Goal: Communication & Community: Answer question/provide support

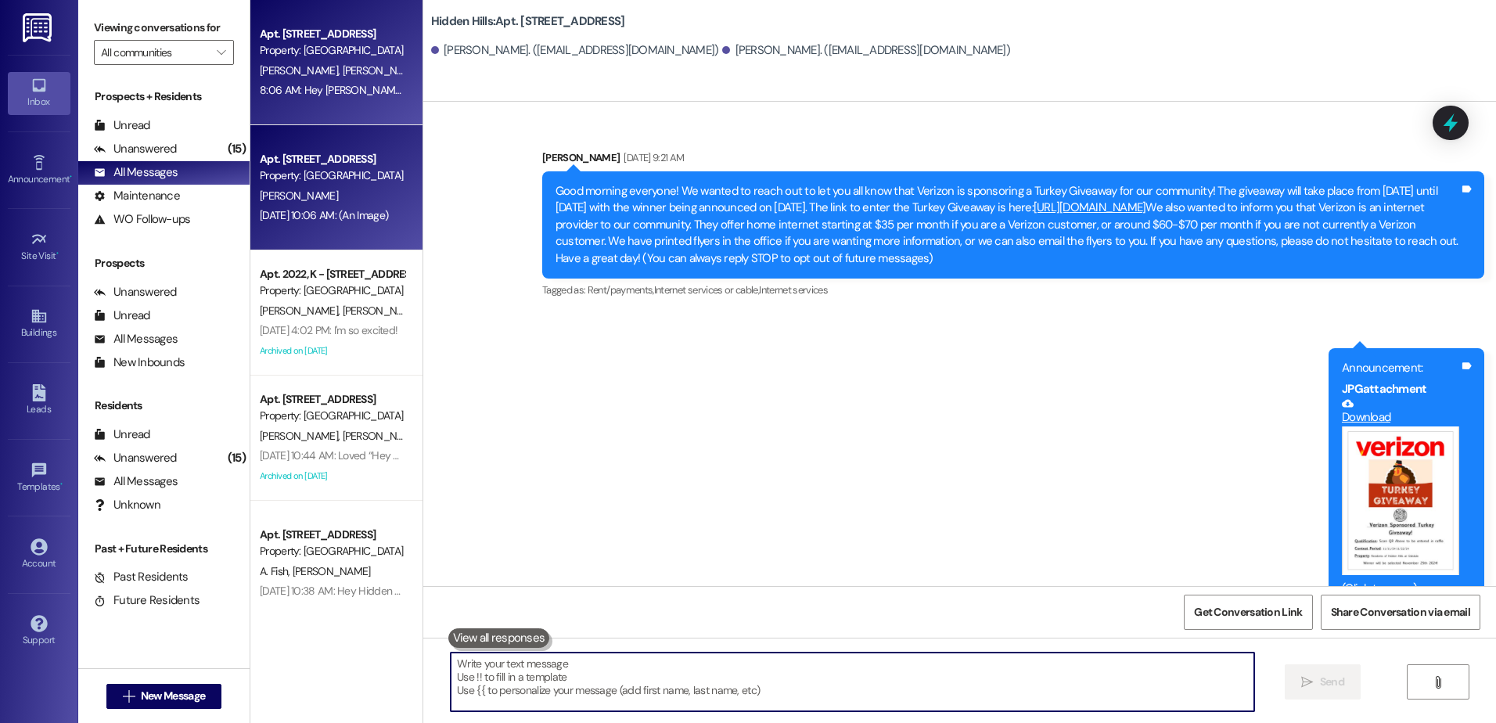
scroll to position [11959, 0]
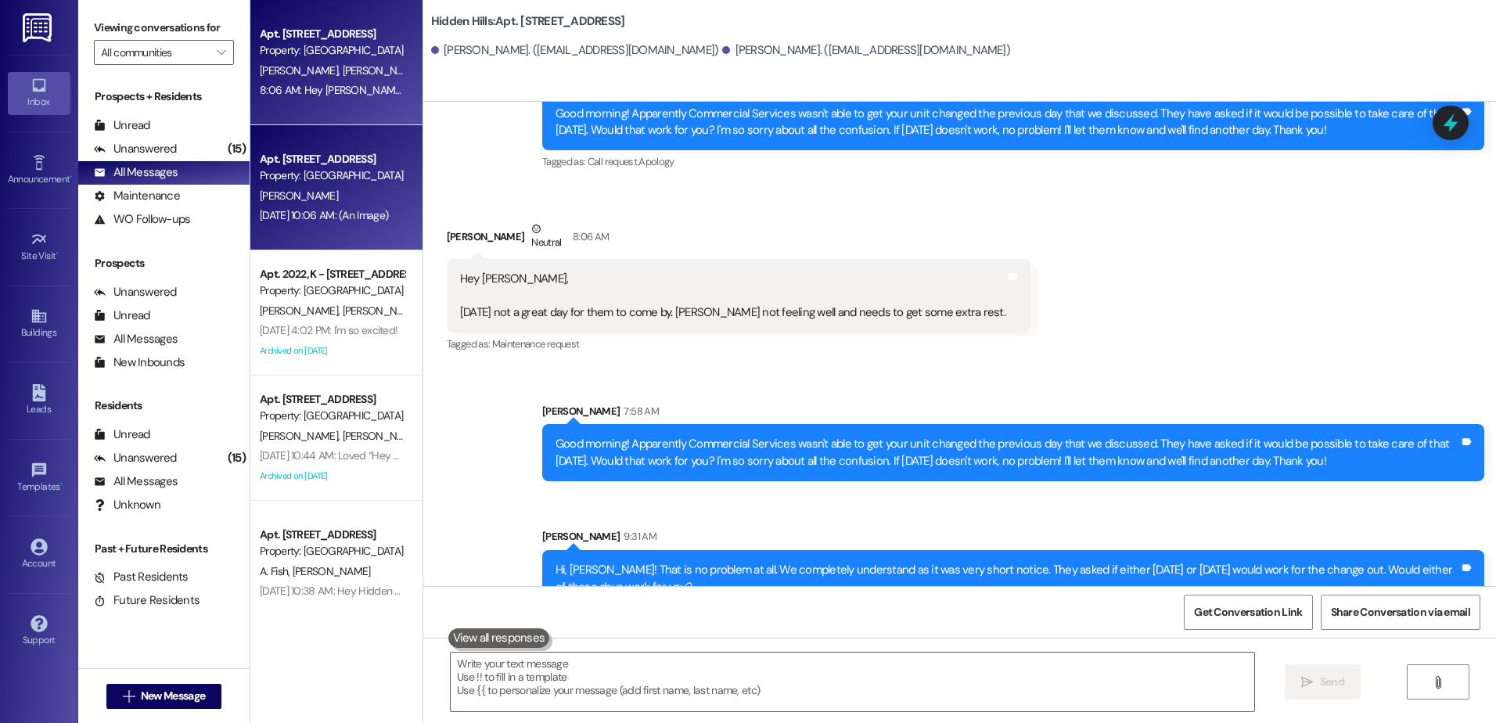
click at [336, 197] on div "[PERSON_NAME]" at bounding box center [332, 196] width 148 height 20
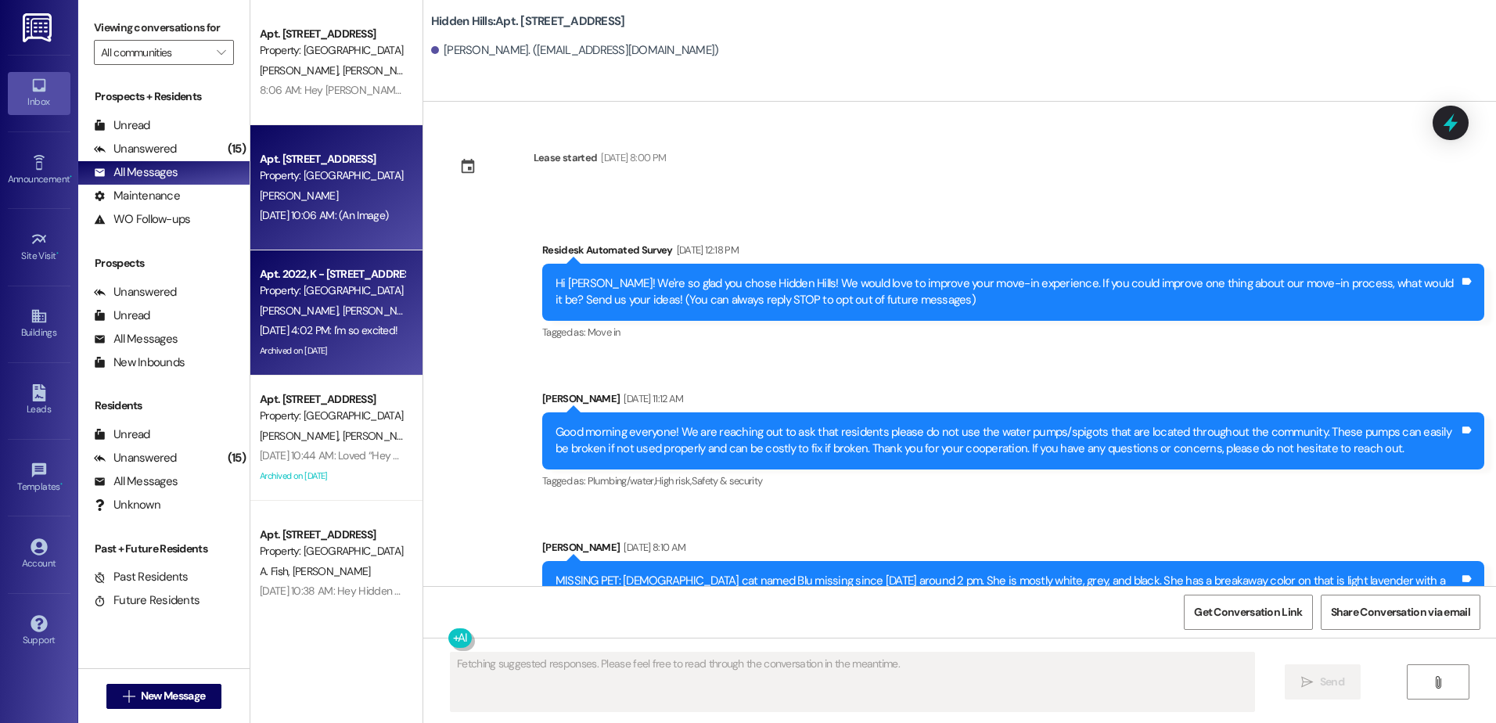
scroll to position [4916, 0]
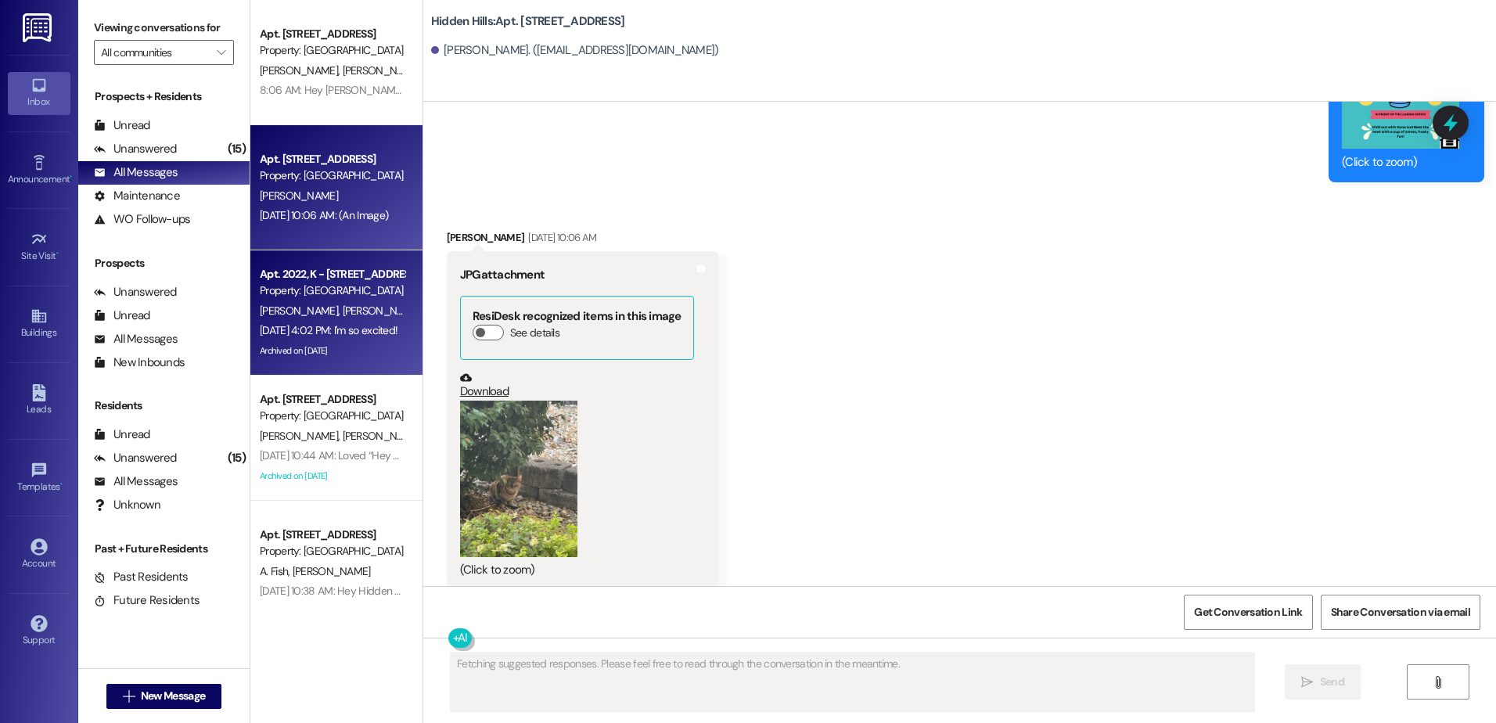
click at [342, 305] on span "[PERSON_NAME]" at bounding box center [383, 311] width 83 height 14
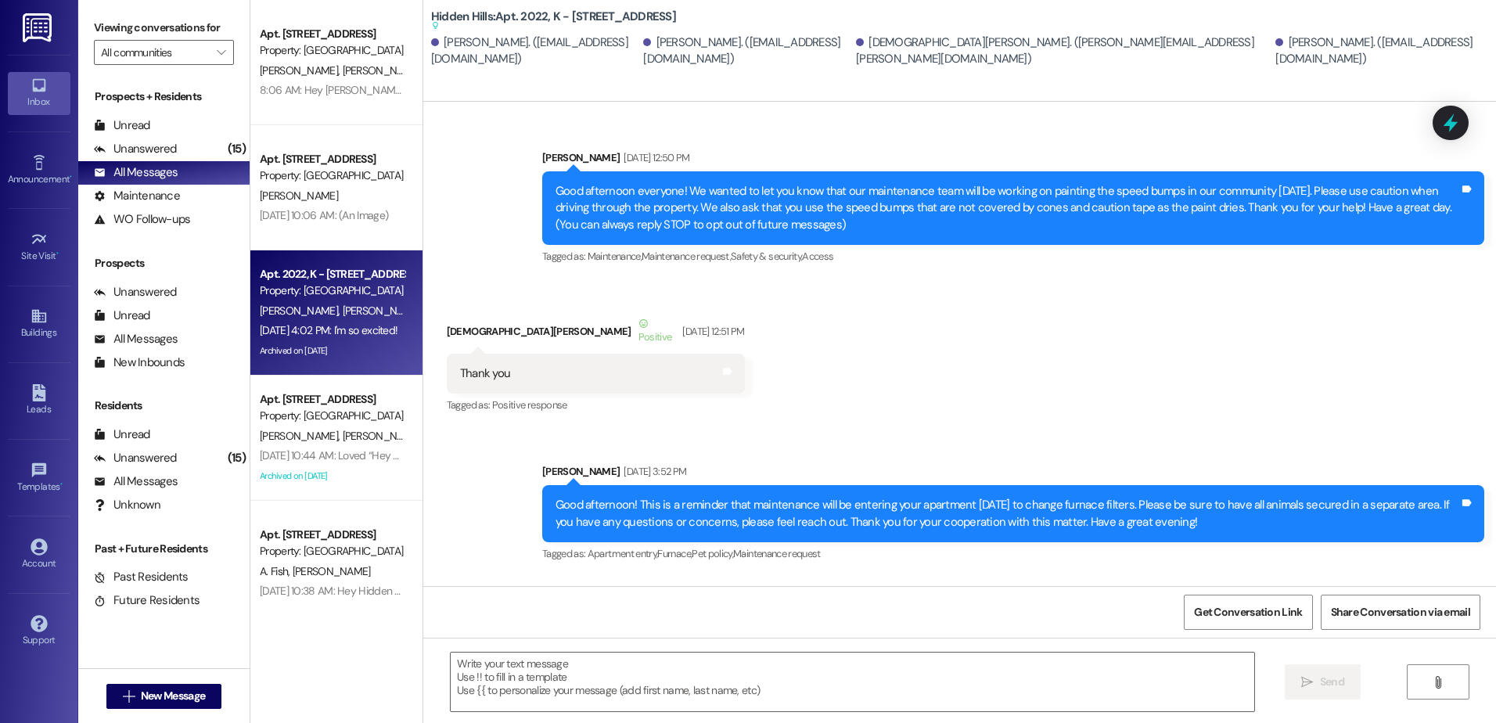
type textarea "Fetching suggested responses. Please feel free to read through the conversation…"
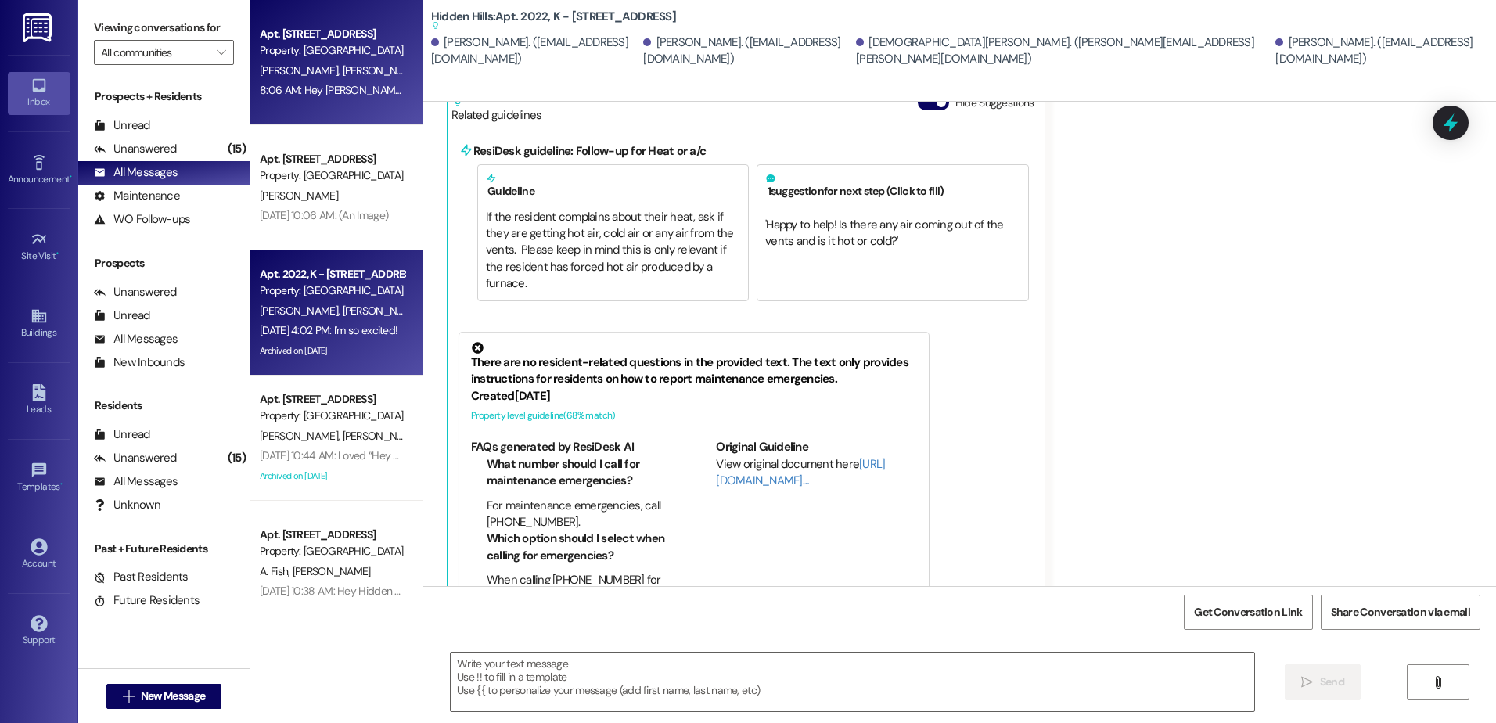
click at [311, 96] on div "8:06 AM: Hey [PERSON_NAME], [DATE] not a great day for them to come by. [PERSON…" at bounding box center [586, 90] width 653 height 14
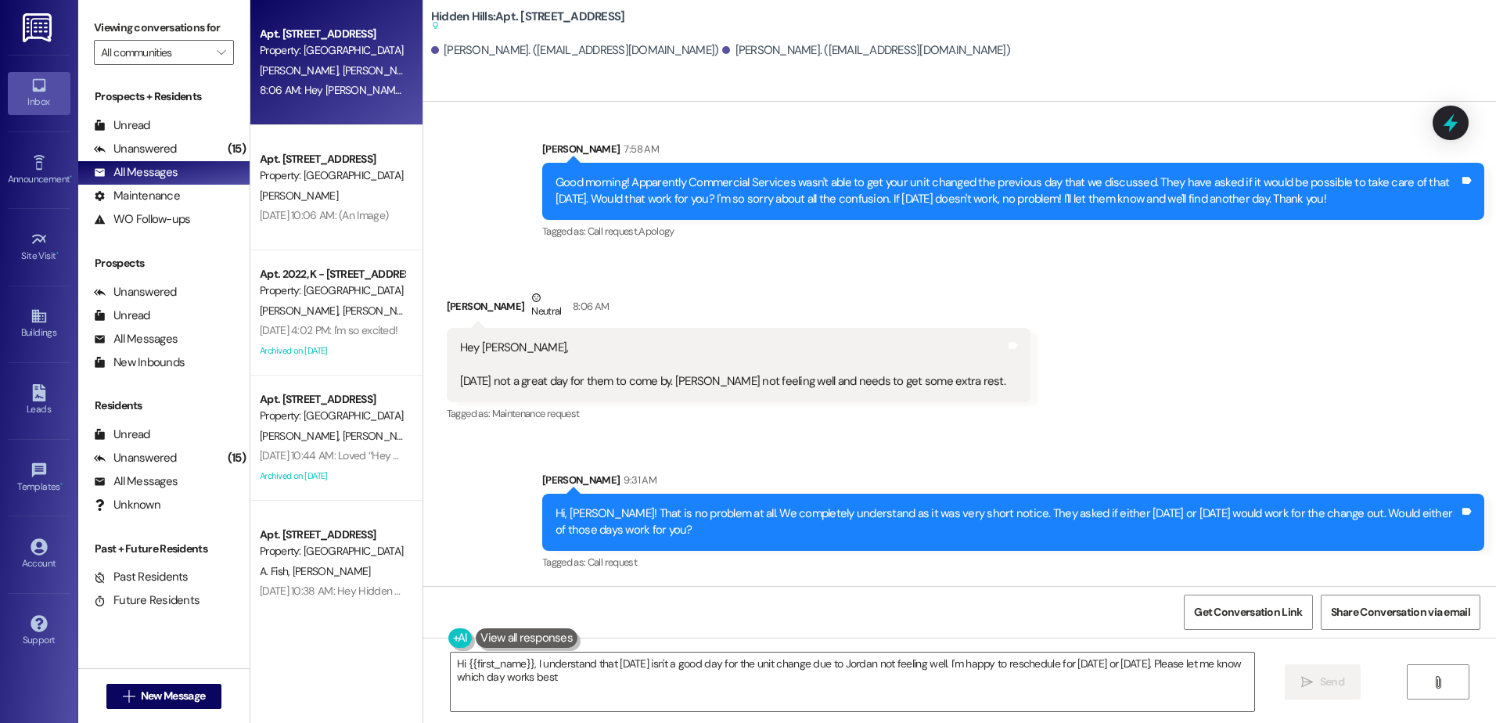
type textarea "Hi {{first_name}}, I understand that [DATE] isn't a good day for the unit chang…"
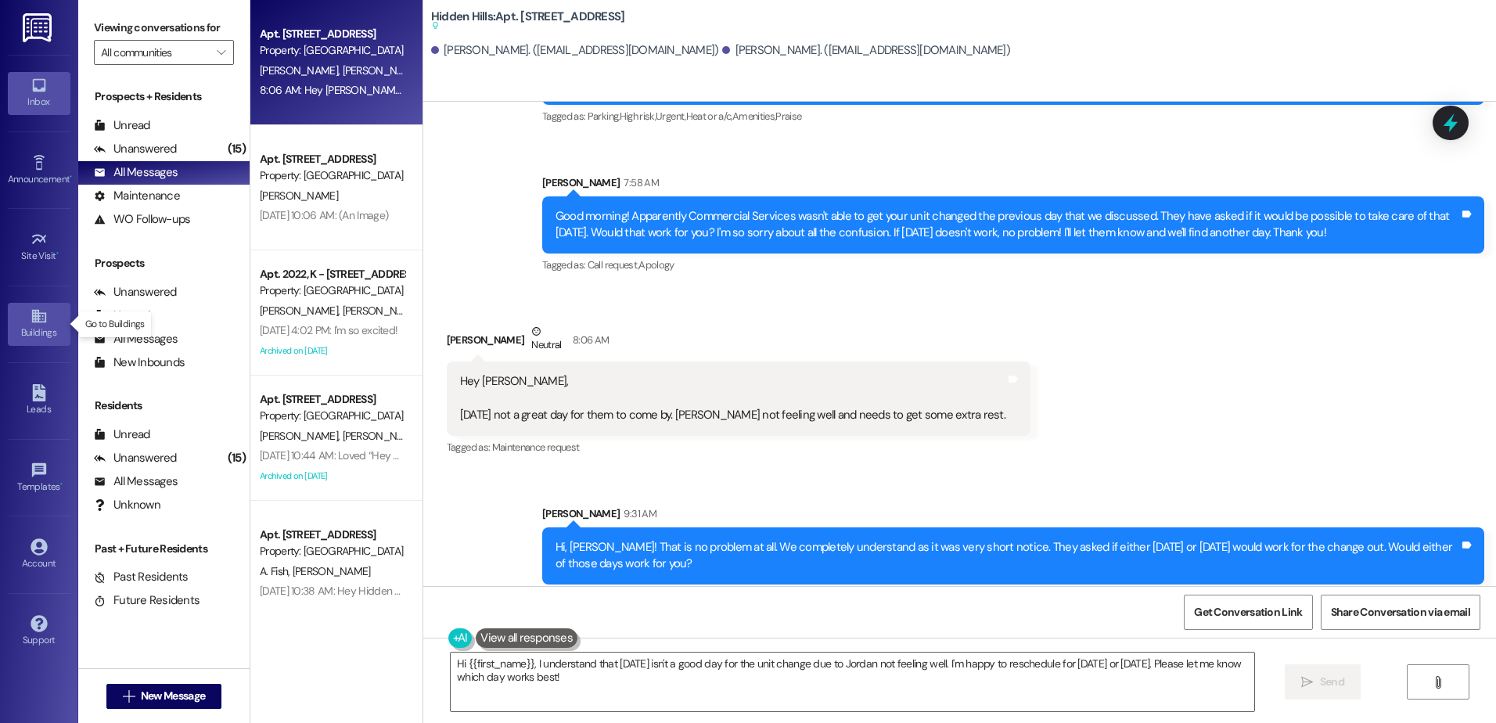
click at [41, 331] on div "Buildings" at bounding box center [39, 333] width 78 height 16
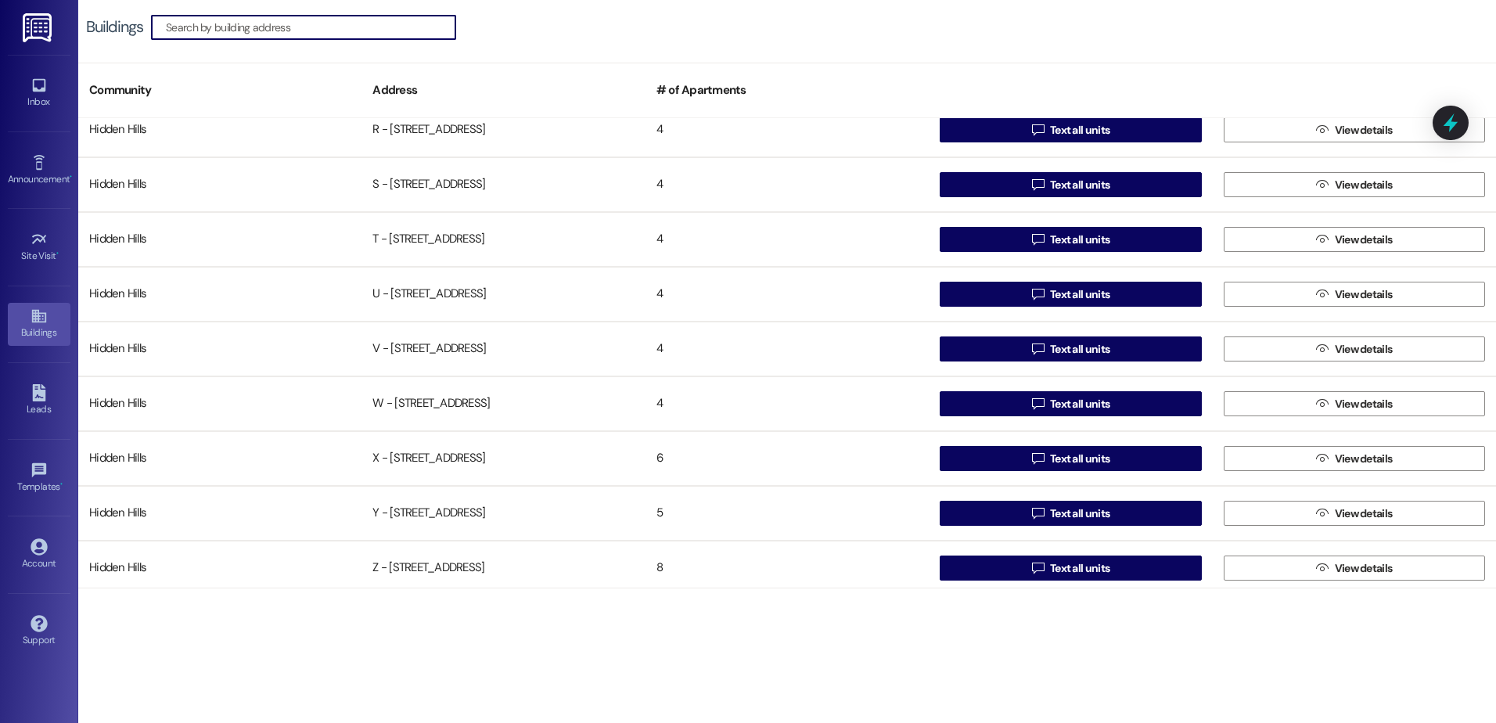
scroll to position [1228, 0]
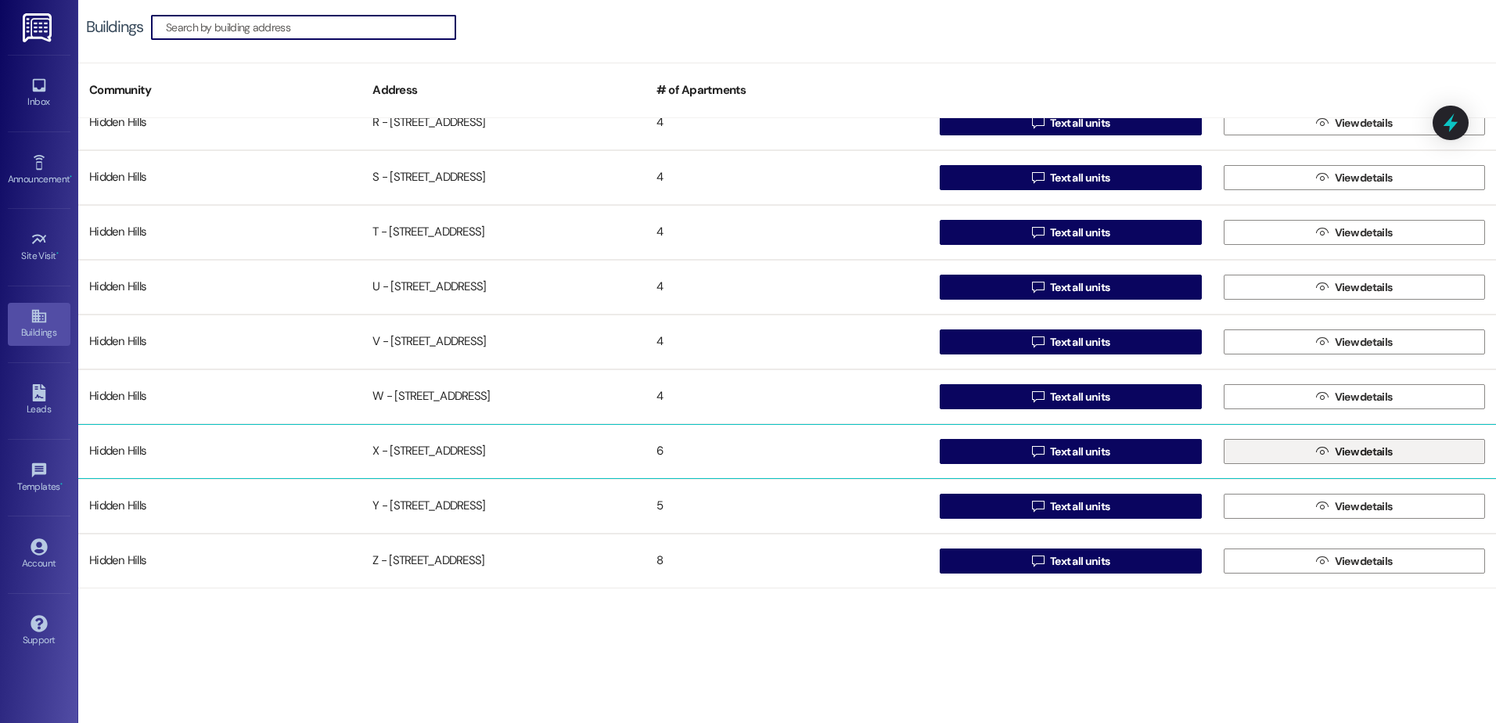
click at [1262, 452] on button " View details" at bounding box center [1354, 451] width 261 height 25
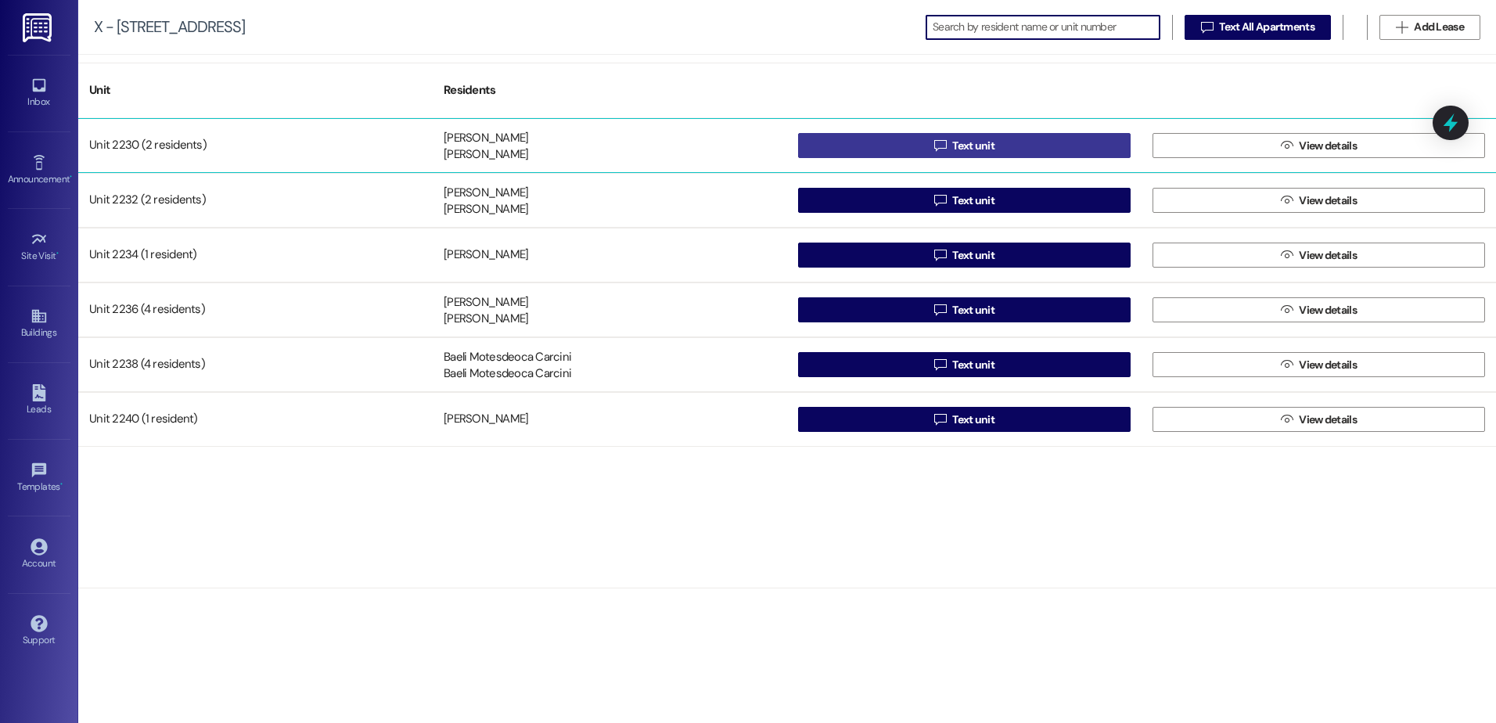
click at [1065, 140] on button " Text unit" at bounding box center [964, 145] width 333 height 25
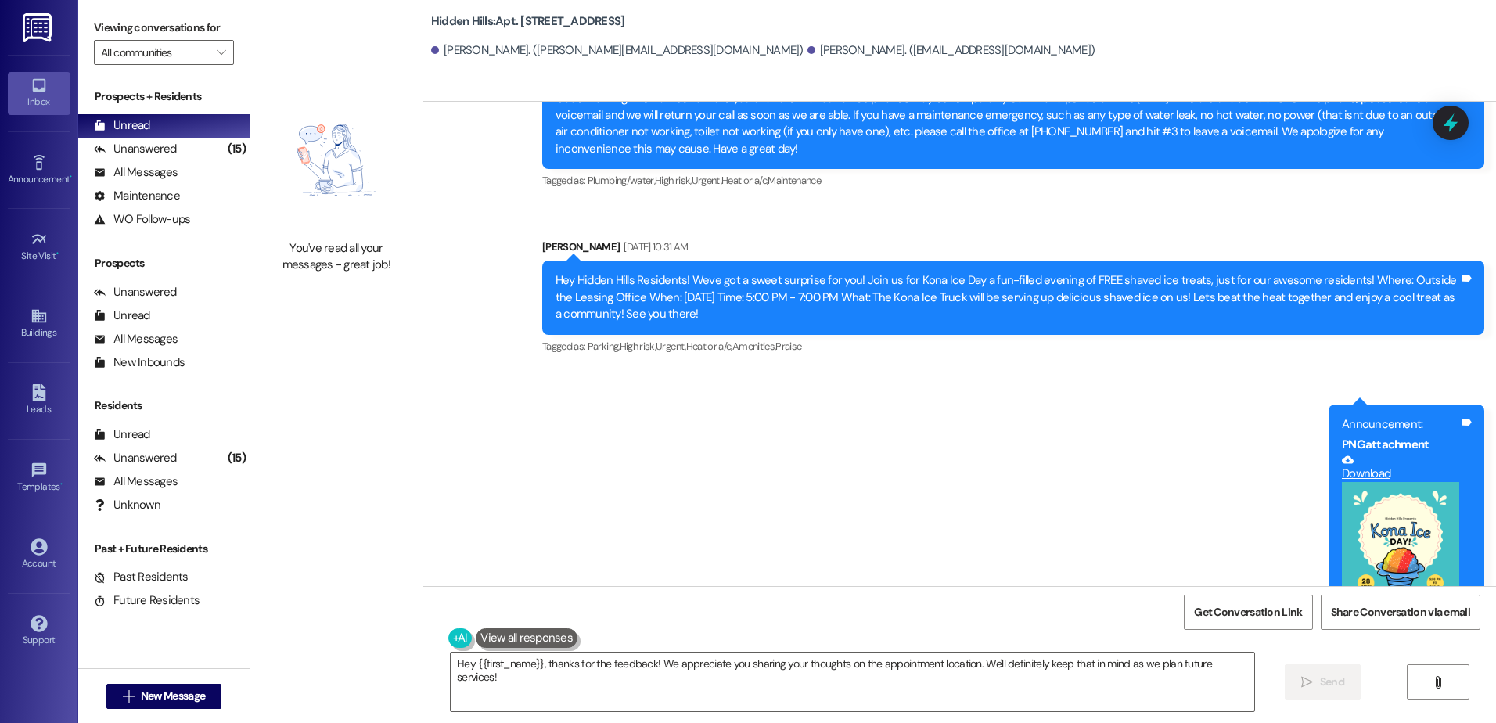
scroll to position [22115, 0]
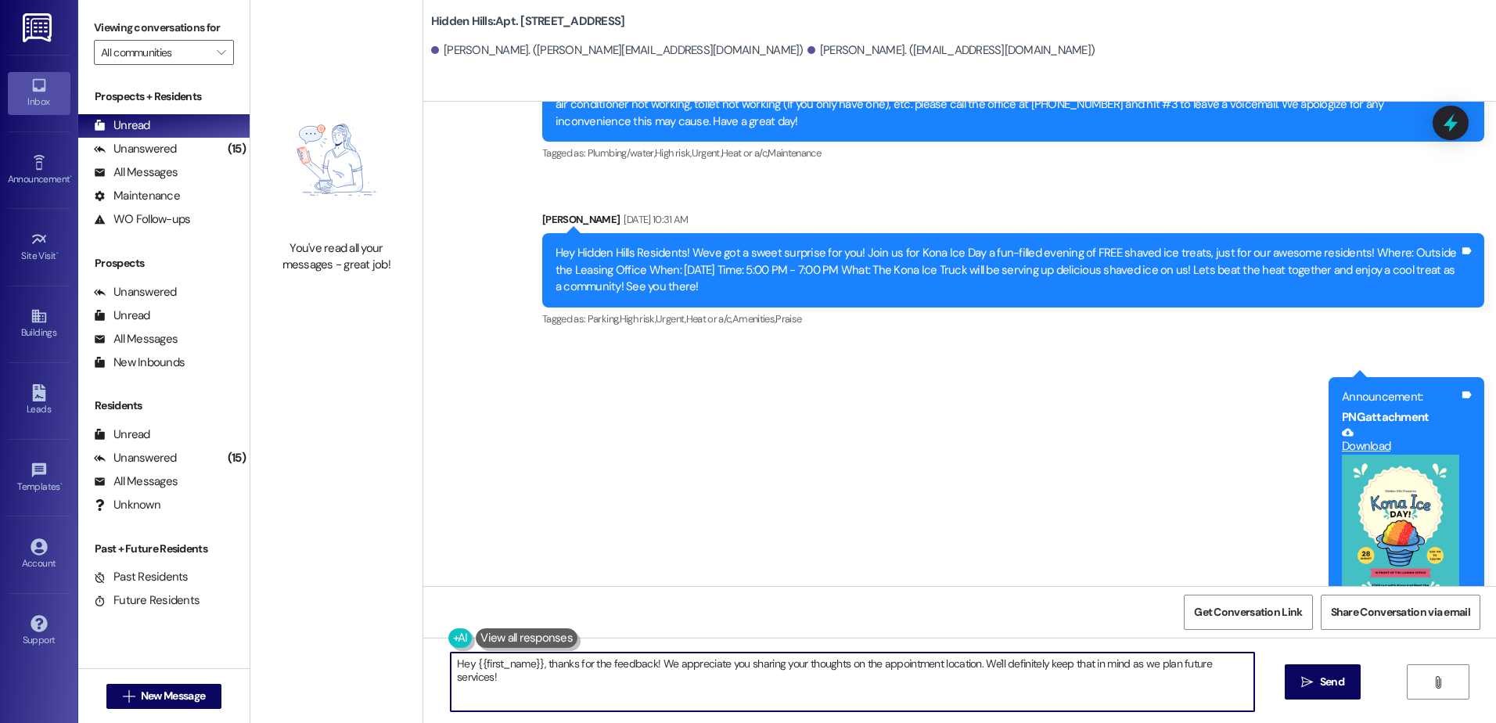
drag, startPoint x: 1239, startPoint y: 664, endPoint x: 426, endPoint y: 728, distance: 815.6
click at [426, 722] on html "Inbox Go to Inbox Announcement • Send A Text Announcement Site Visit • Go to Si…" at bounding box center [748, 361] width 1496 height 723
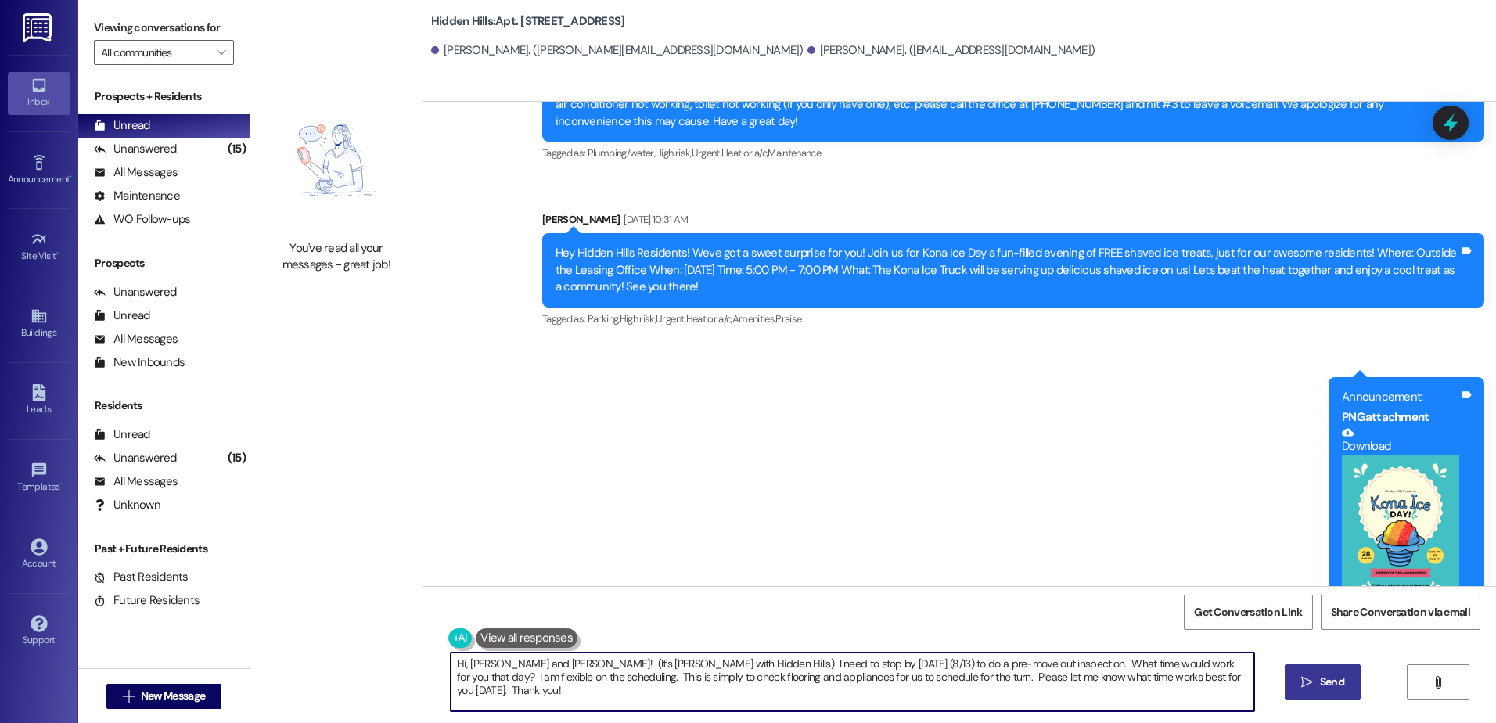
type textarea "Hi, [PERSON_NAME] and [PERSON_NAME]! (It's [PERSON_NAME] with Hidden Hills) I n…"
click at [1292, 671] on button " Send" at bounding box center [1323, 681] width 76 height 35
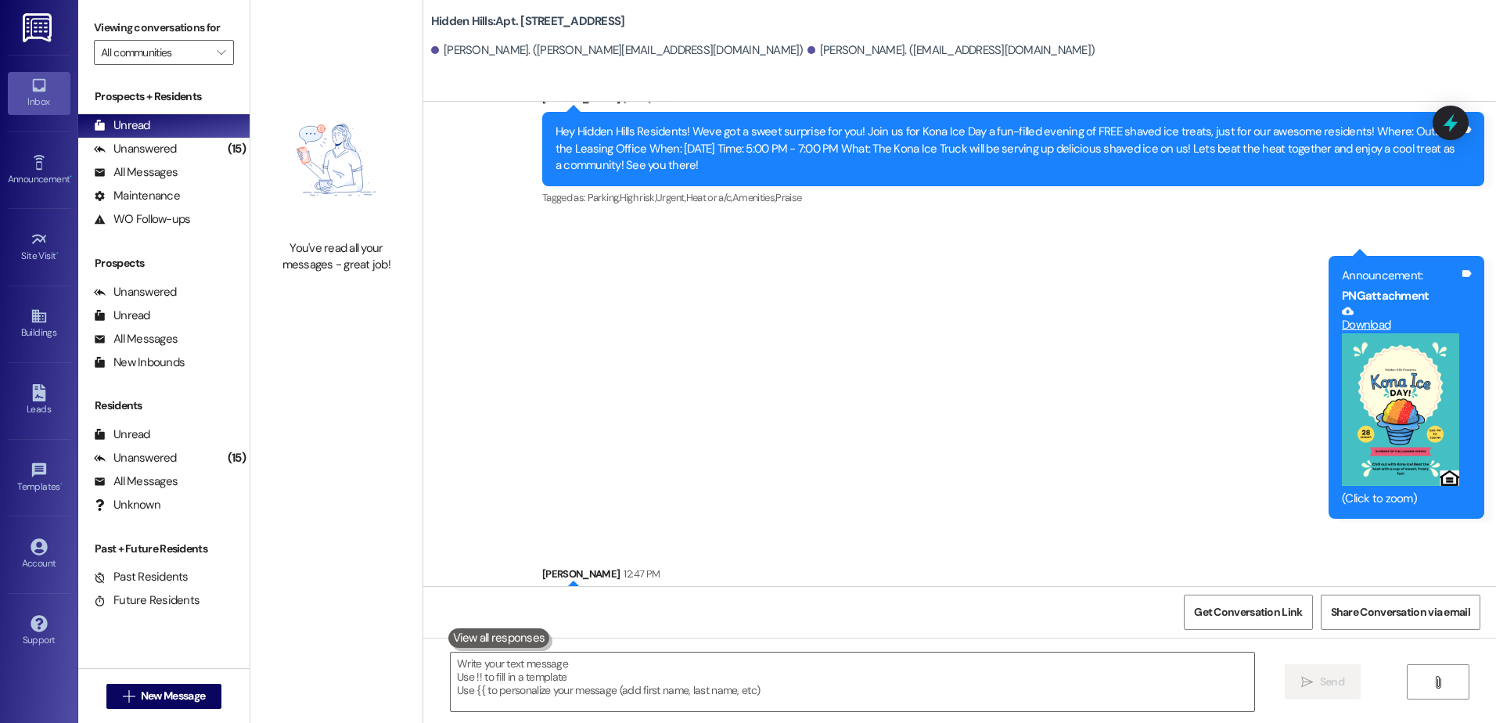
scroll to position [22240, 0]
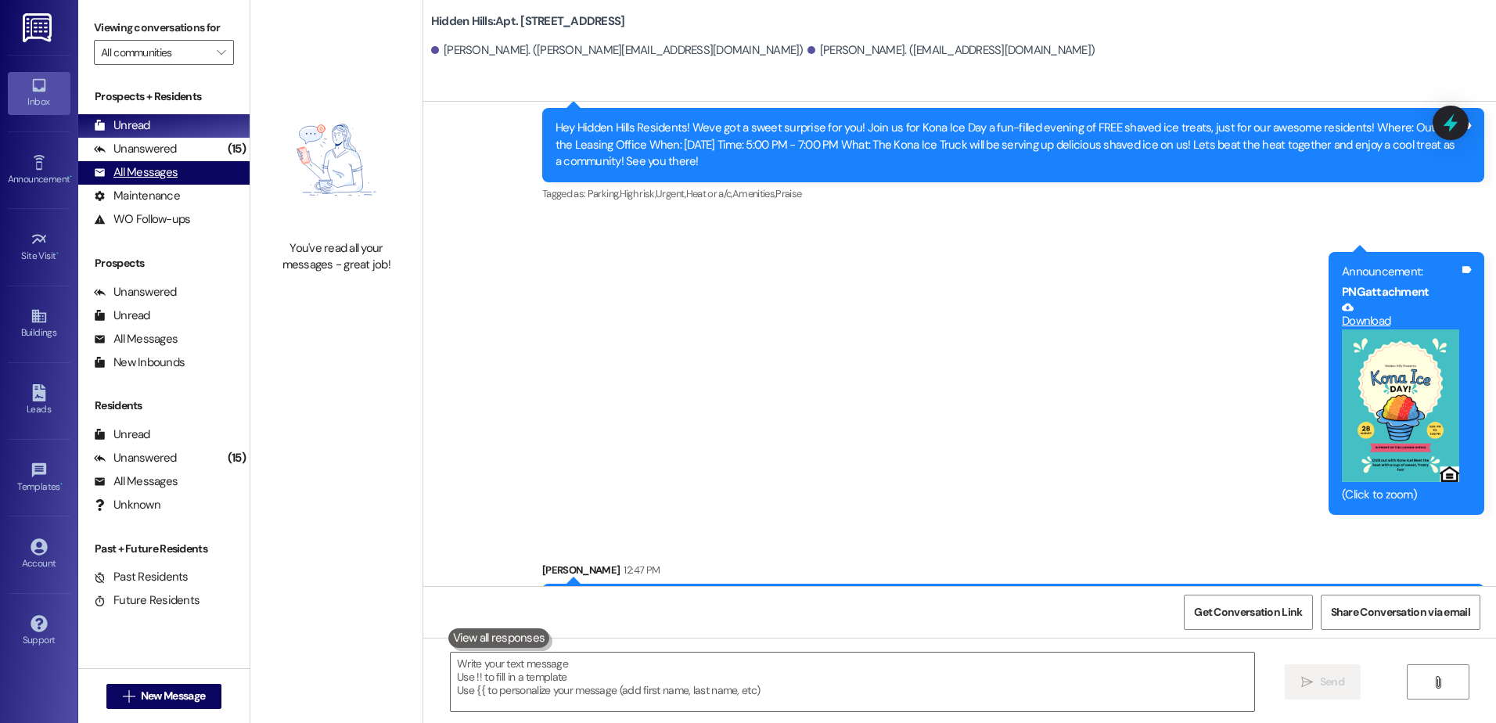
click at [151, 161] on div "All Messages (undefined)" at bounding box center [163, 172] width 171 height 23
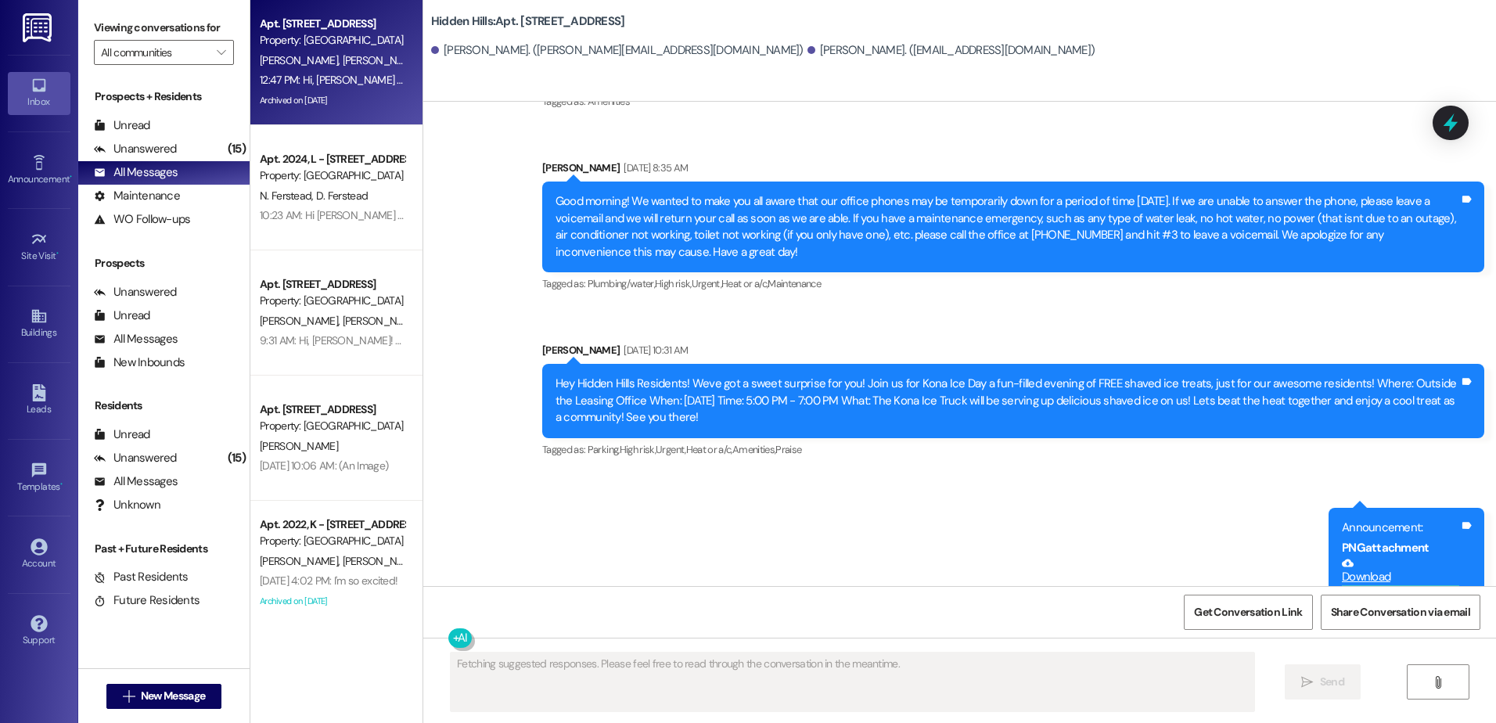
scroll to position [22264, 0]
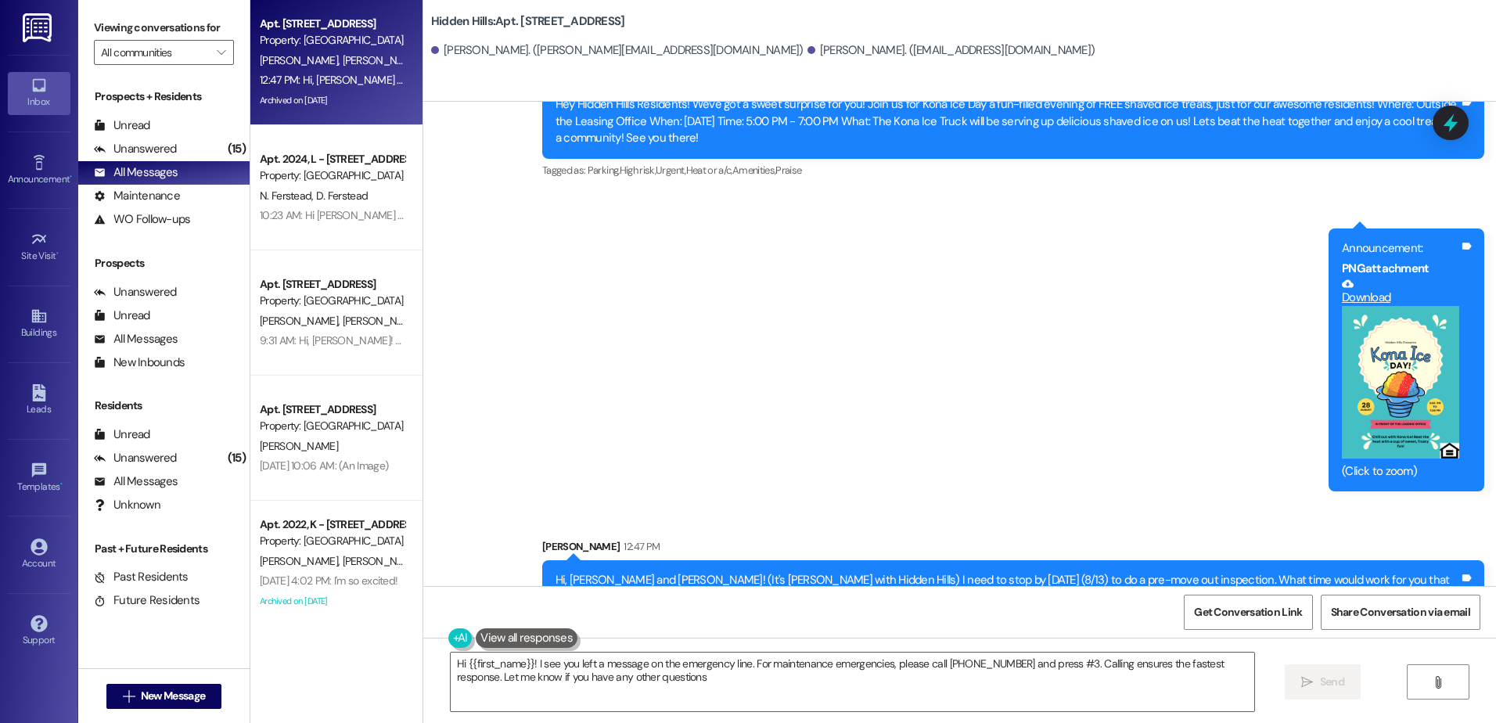
type textarea "Hi {{first_name}}! I see you left a message on the emergency line. For maintena…"
click at [37, 331] on div "Buildings" at bounding box center [39, 333] width 78 height 16
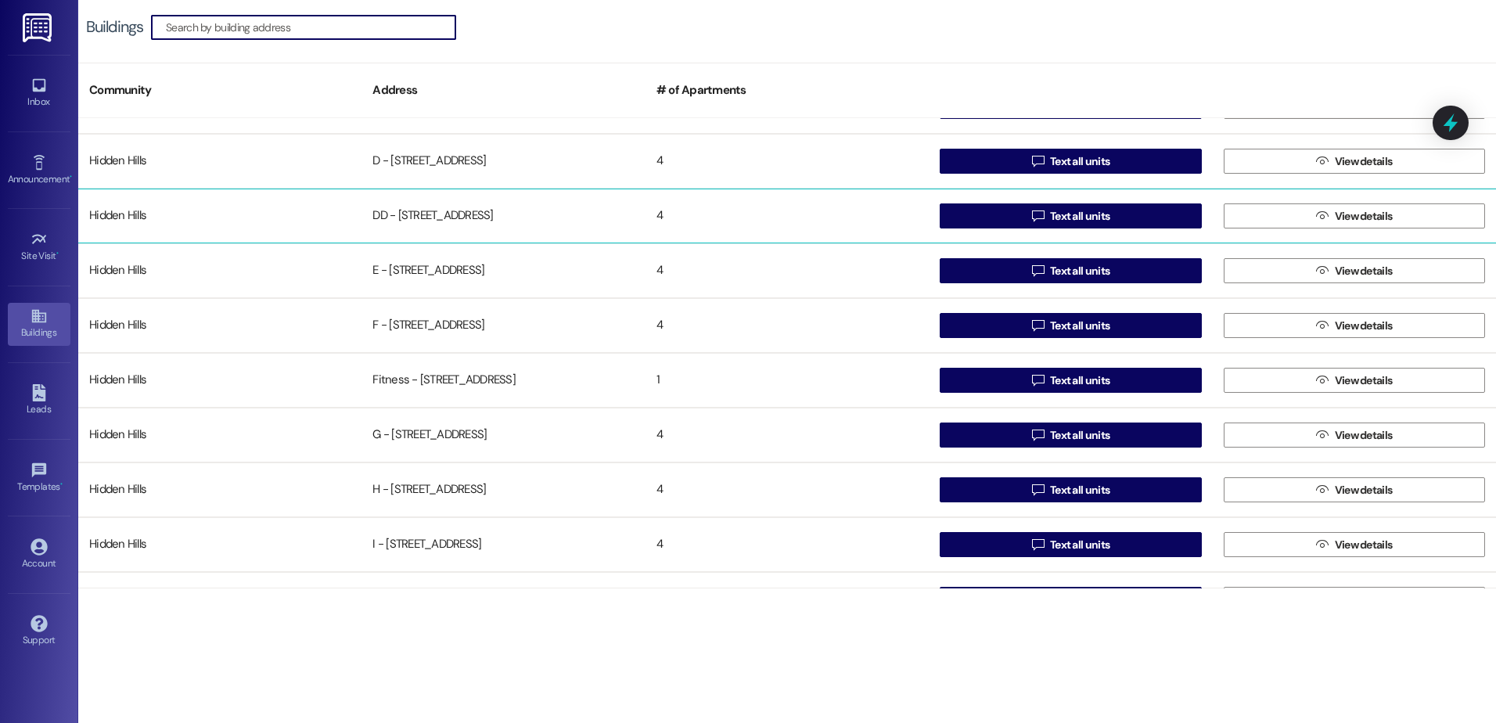
scroll to position [548, 0]
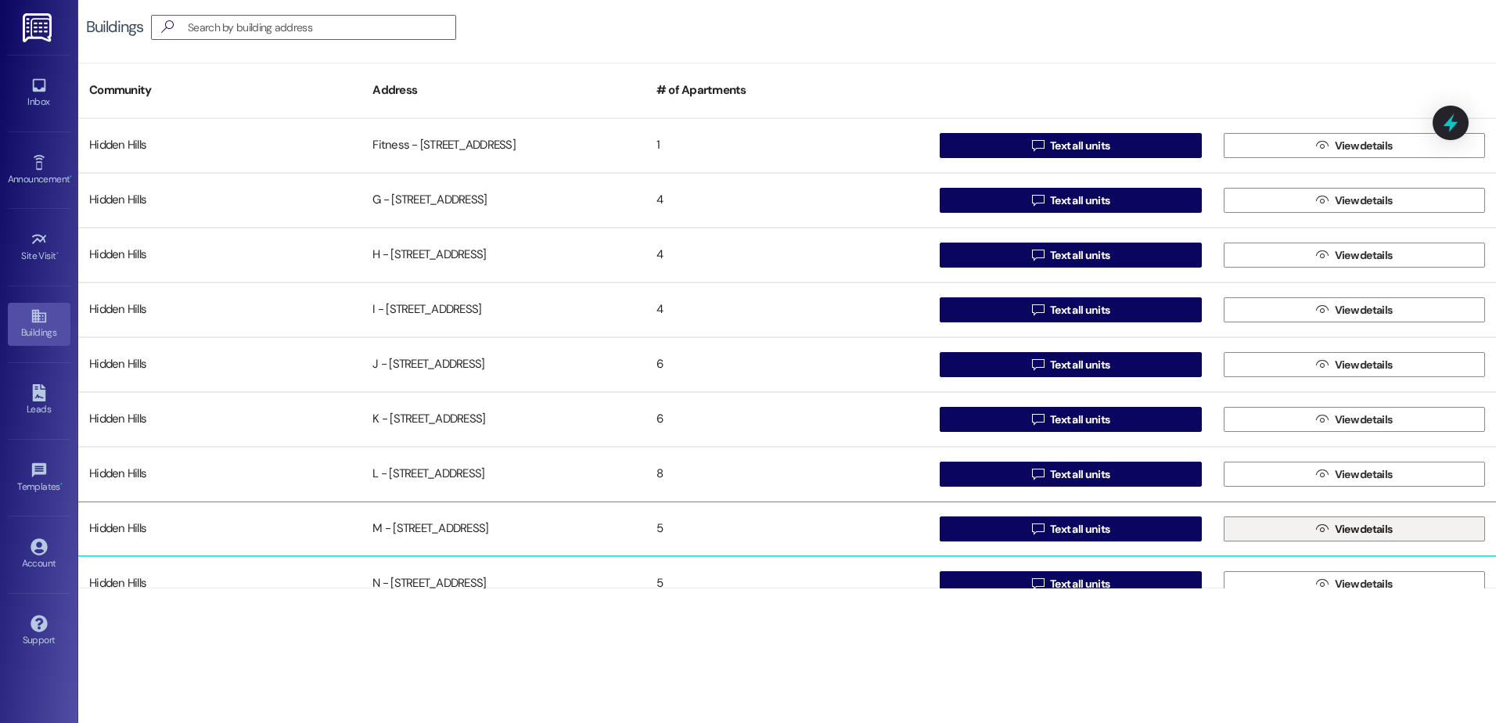
click at [1279, 528] on button " View details" at bounding box center [1354, 528] width 261 height 25
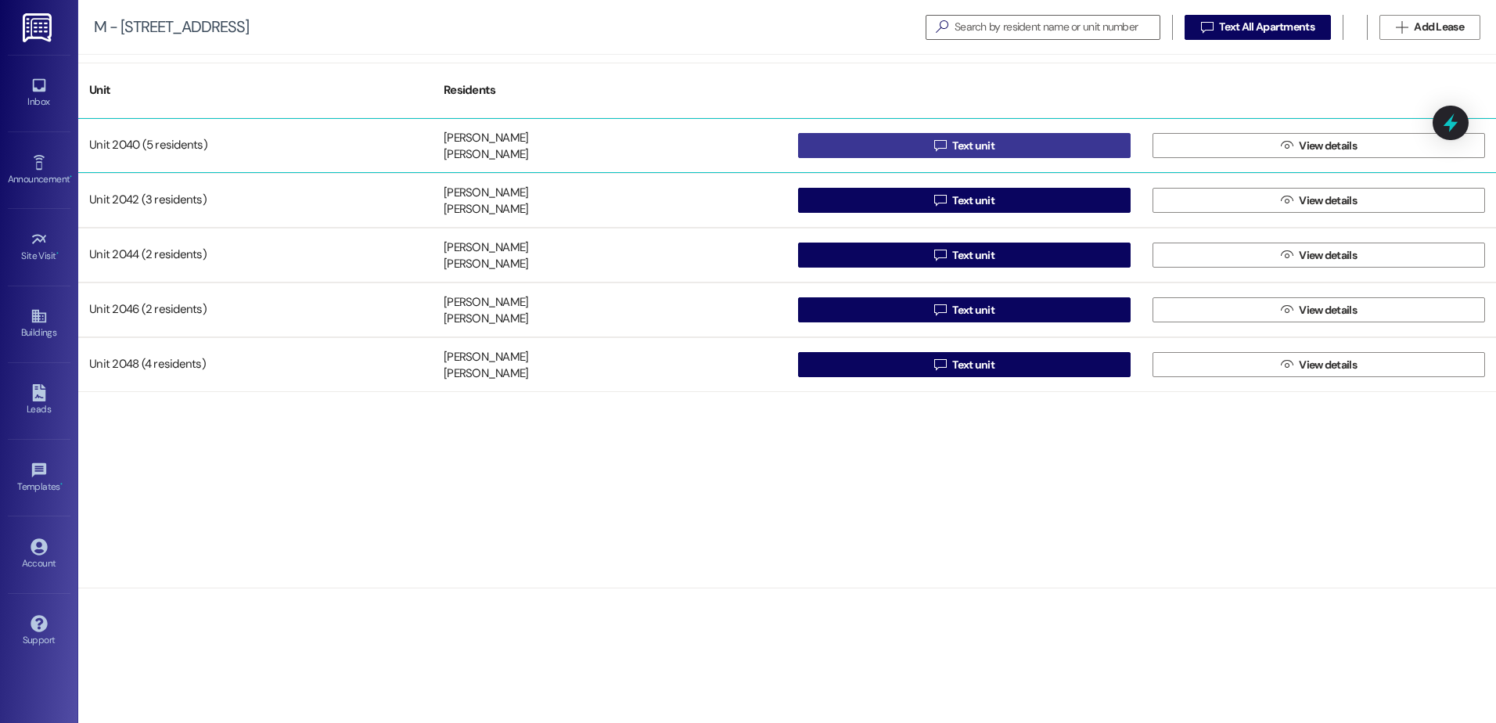
click at [948, 145] on span " Text unit" at bounding box center [964, 145] width 67 height 23
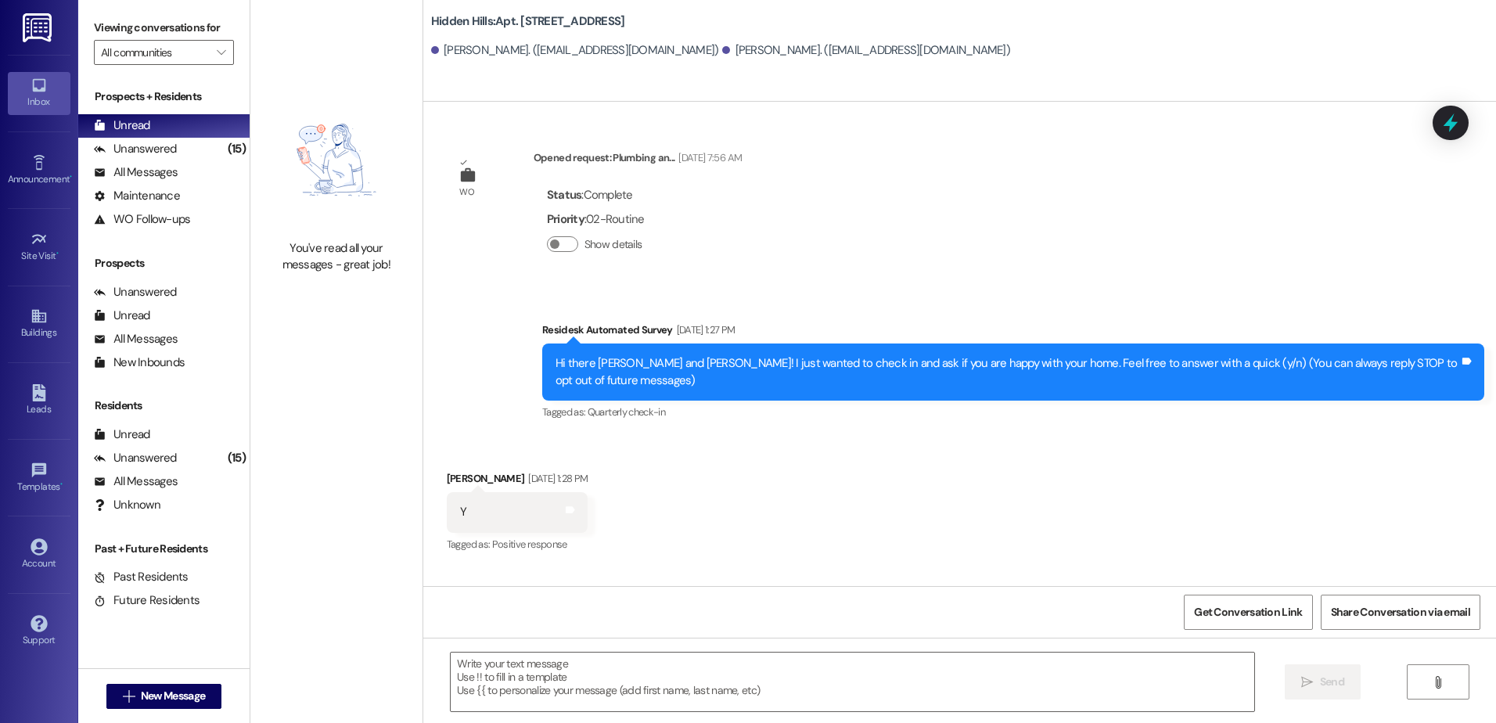
type textarea "Fetching suggested responses. Please feel free to read through the conversation…"
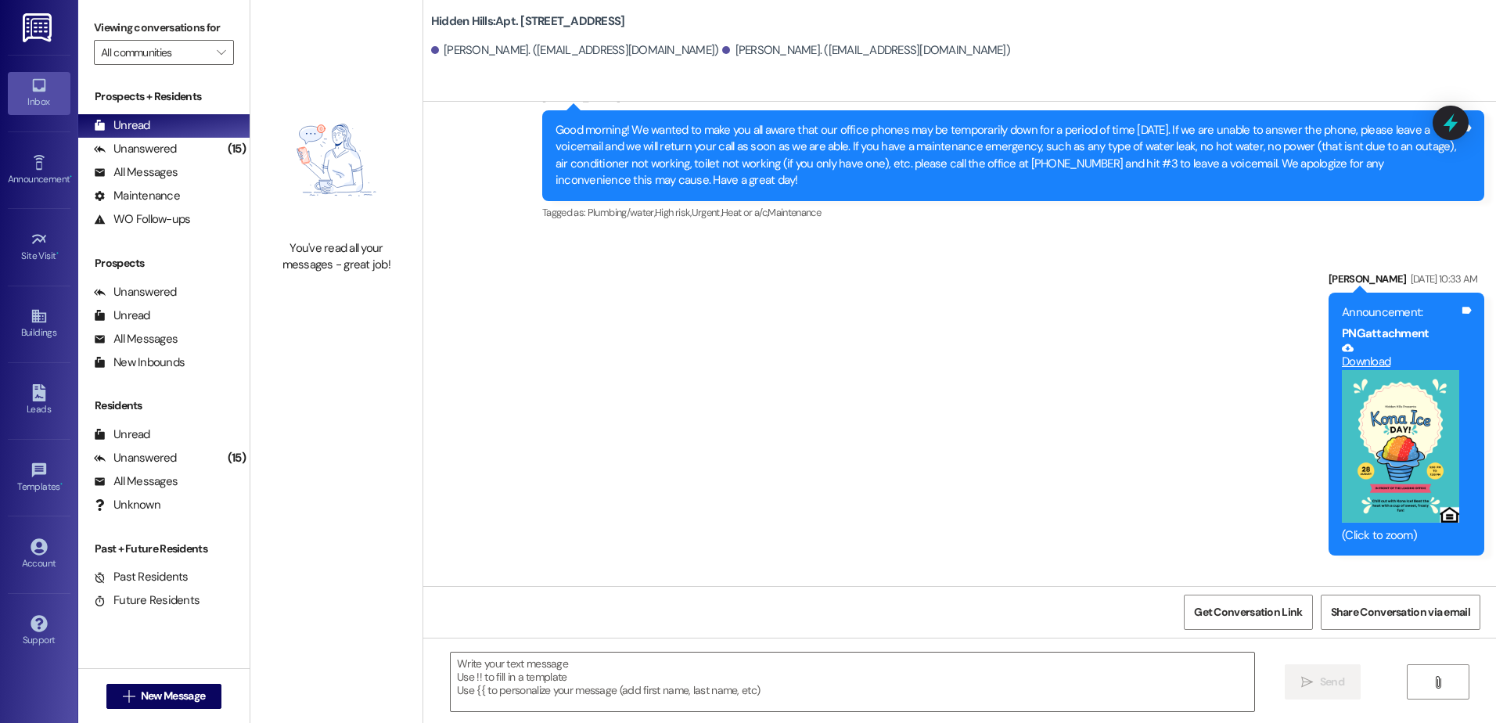
scroll to position [27699, 0]
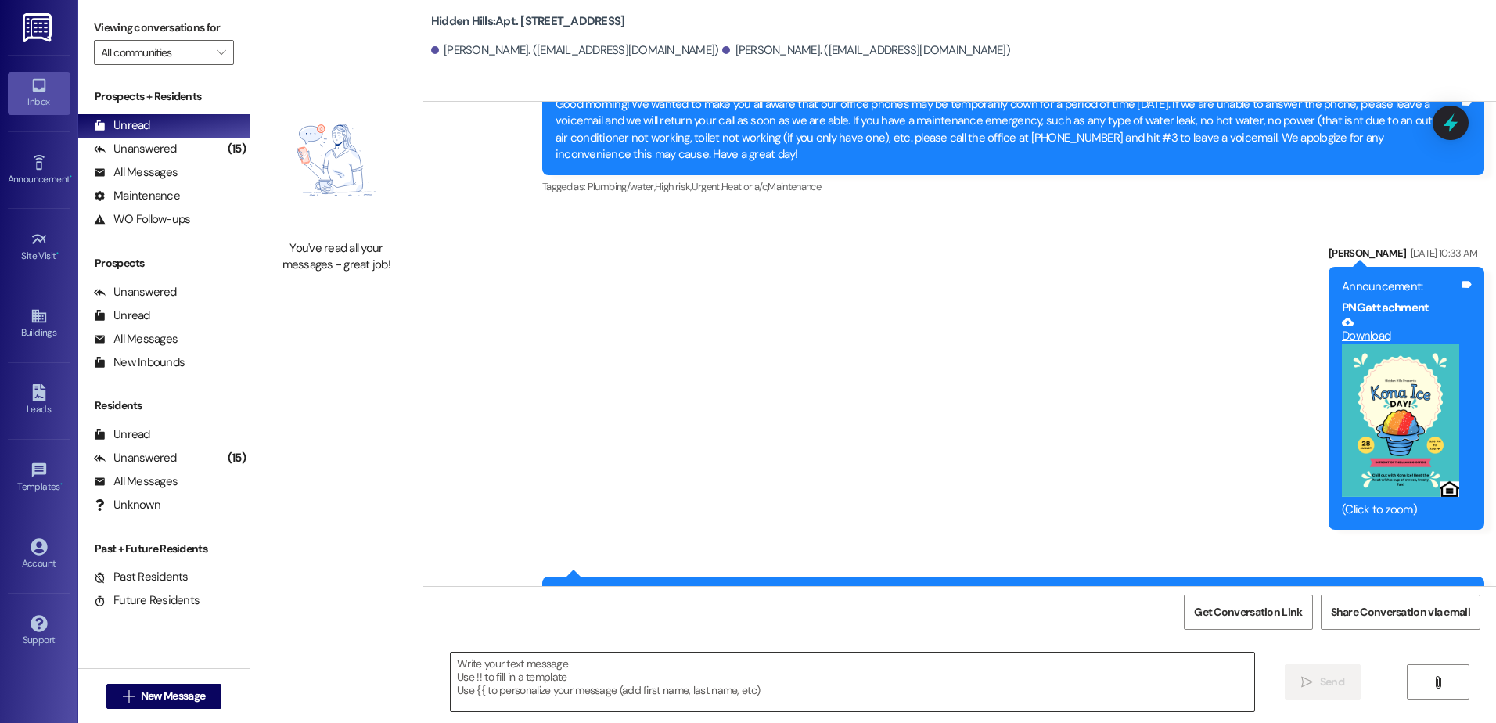
click at [584, 679] on textarea at bounding box center [852, 682] width 803 height 59
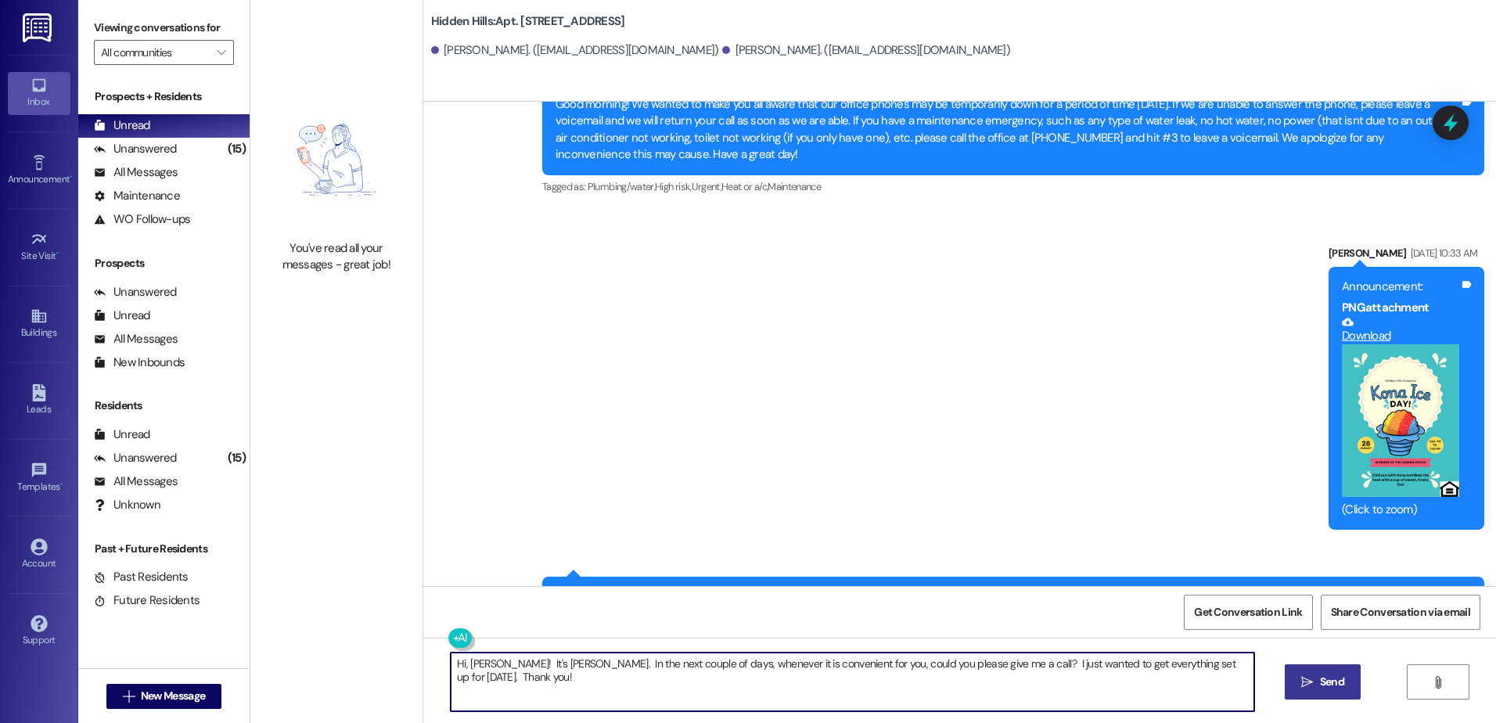
type textarea "Hi, [PERSON_NAME]! It's [PERSON_NAME]. In the next couple of days, whenever it …"
click at [1336, 691] on button " Send" at bounding box center [1323, 681] width 76 height 35
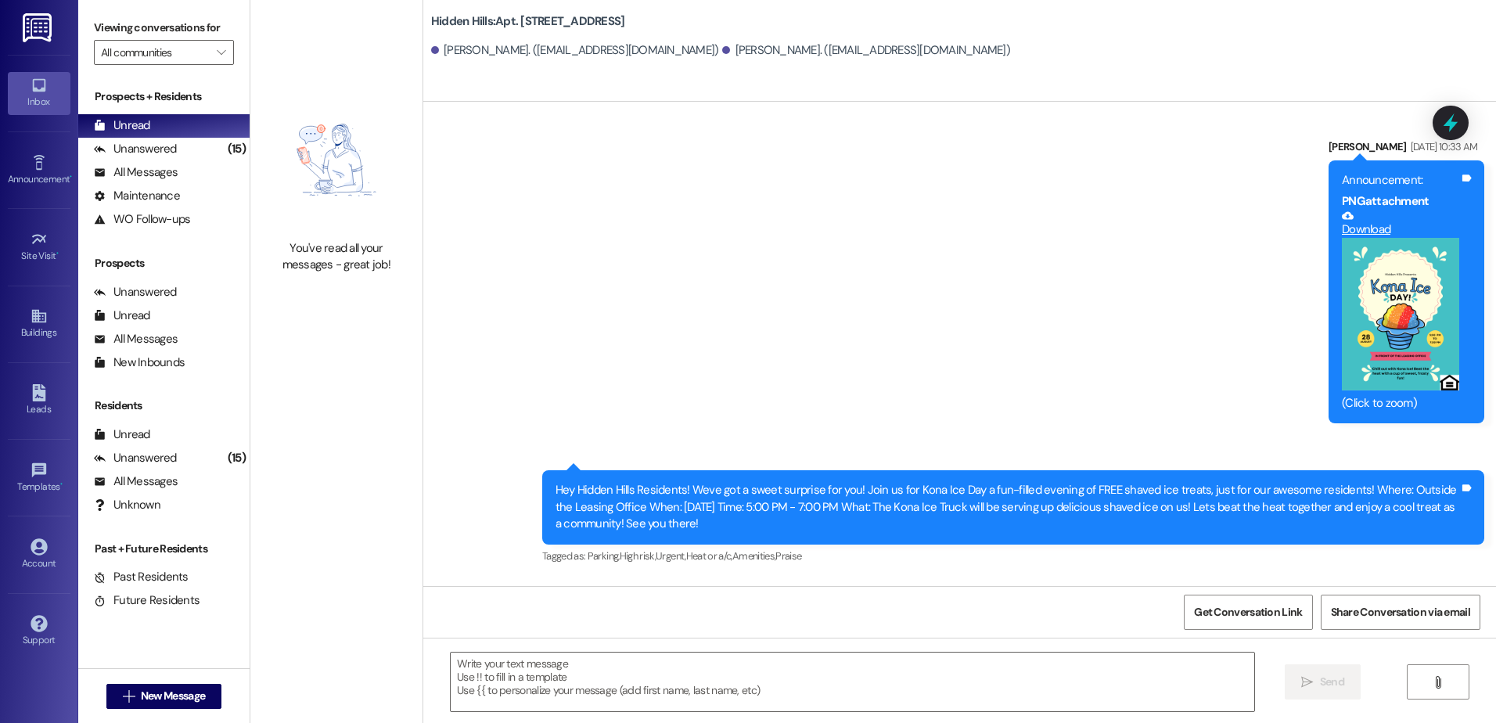
scroll to position [27808, 0]
